Goal: Find specific page/section: Find specific page/section

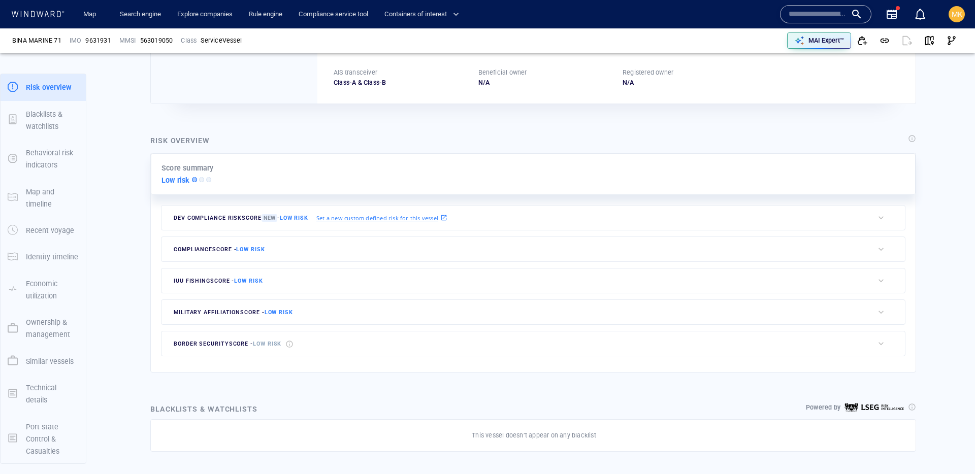
scroll to position [149, 0]
click at [823, 14] on input "text" at bounding box center [818, 14] width 58 height 15
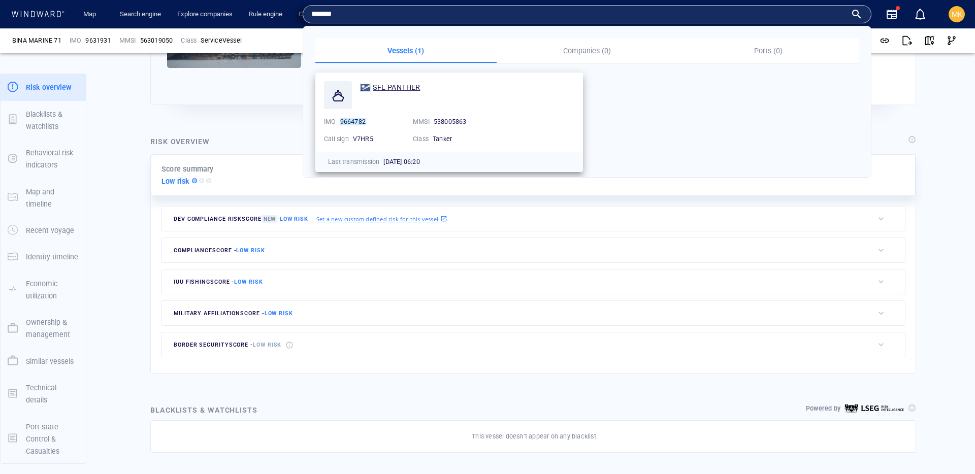
type input "*******"
click at [407, 90] on span "SFL PANTHER" at bounding box center [396, 87] width 47 height 8
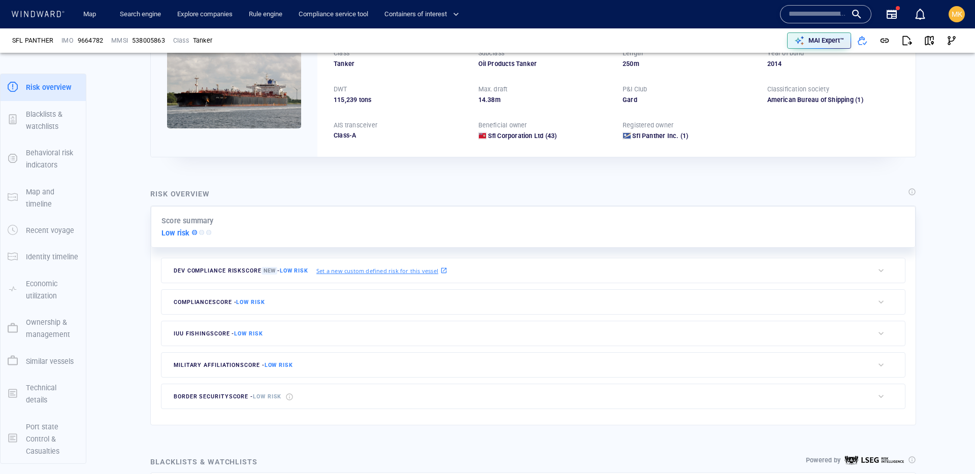
scroll to position [98, 0]
click at [961, 15] on span "MK" at bounding box center [957, 14] width 11 height 8
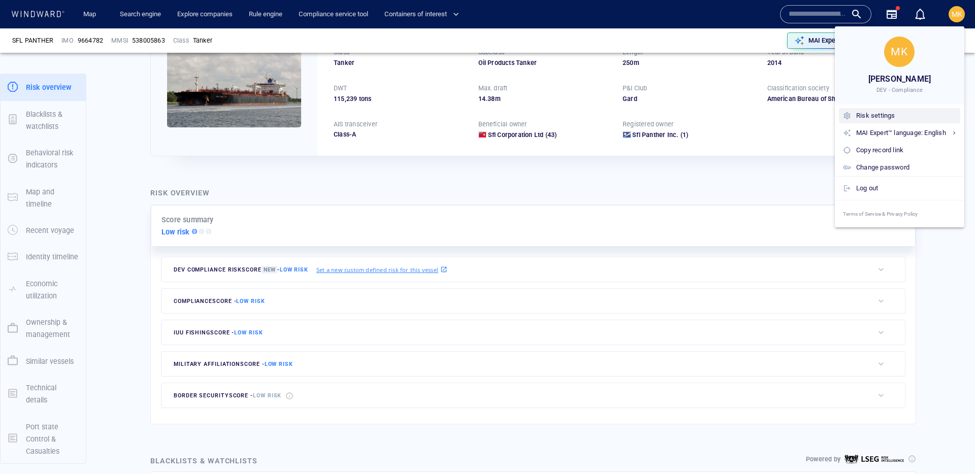
click at [755, 281] on div "Risk settings" at bounding box center [746, 288] width 15 height 15
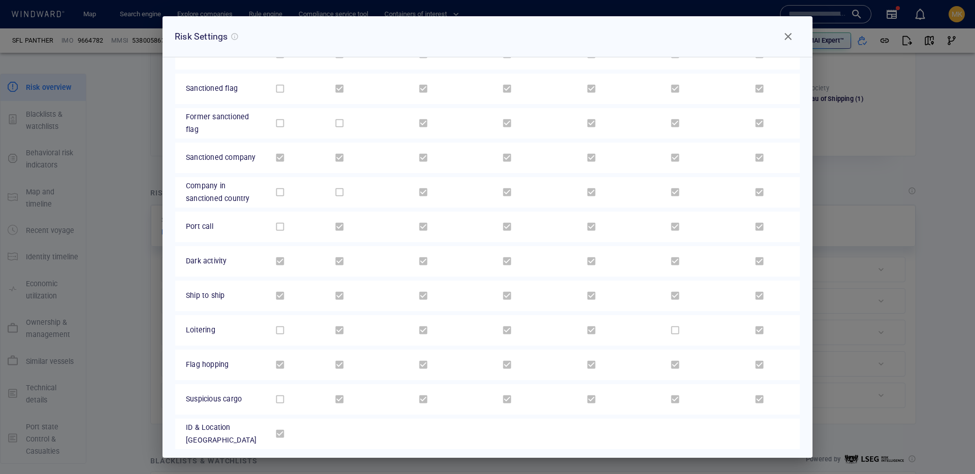
scroll to position [0, 0]
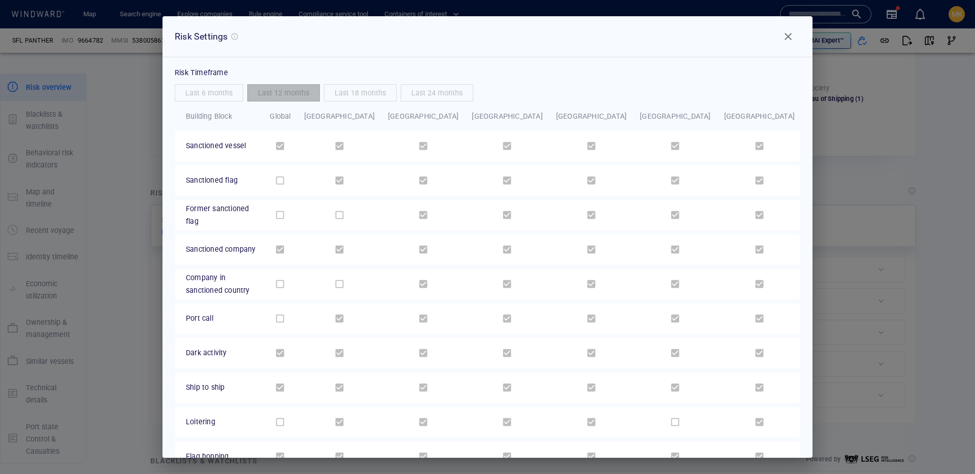
click at [794, 35] on button "Close" at bounding box center [788, 36] width 24 height 24
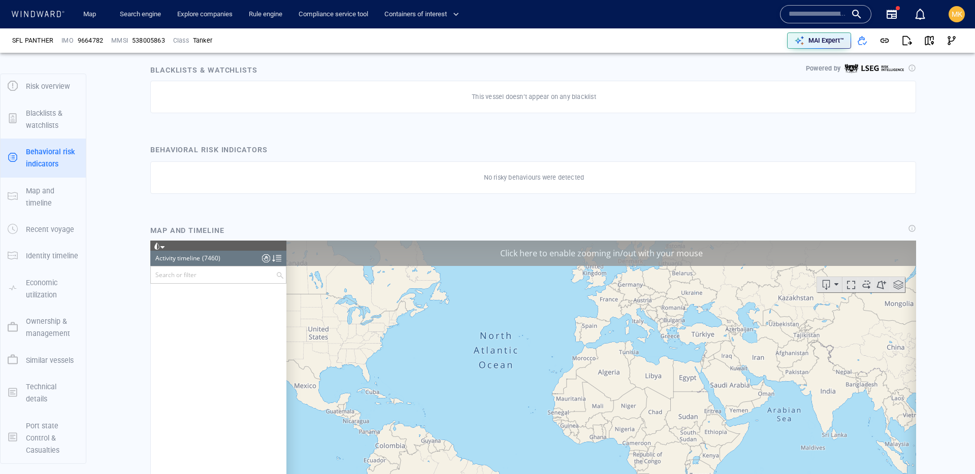
scroll to position [208103, 0]
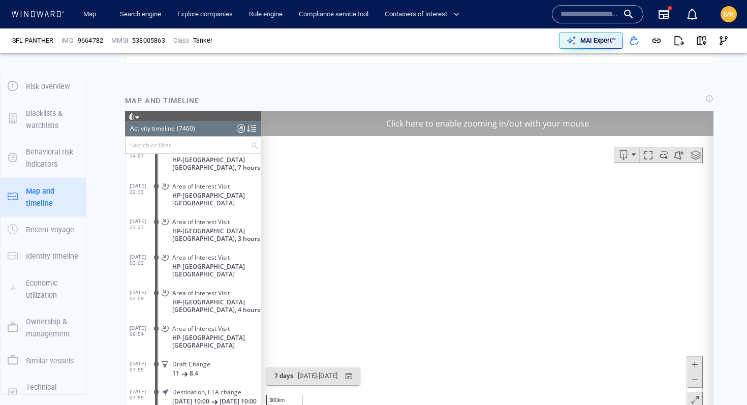
scroll to position [98, 0]
